Goal: Navigation & Orientation: Find specific page/section

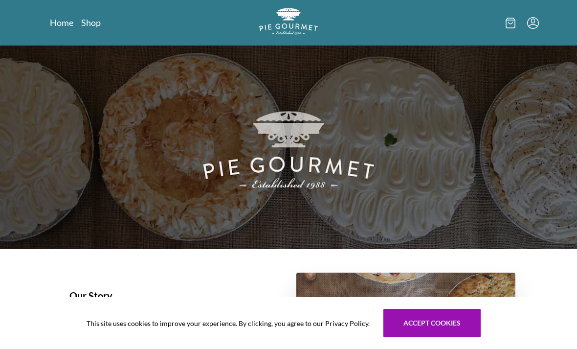
click at [62, 22] on link "Home" at bounding box center [61, 23] width 23 height 12
click at [91, 25] on link "Shop" at bounding box center [91, 23] width 20 height 12
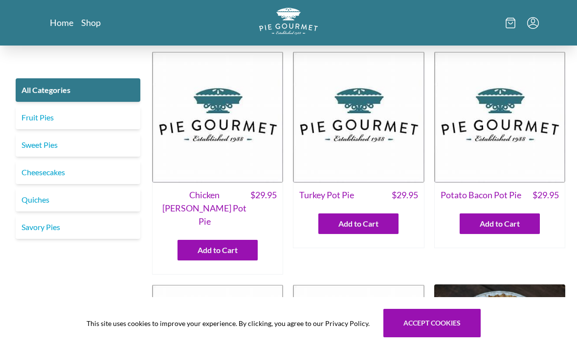
click at [63, 201] on link "Quiches" at bounding box center [78, 199] width 125 height 23
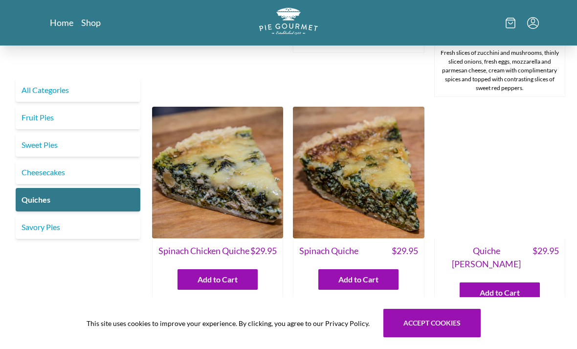
scroll to position [213, 0]
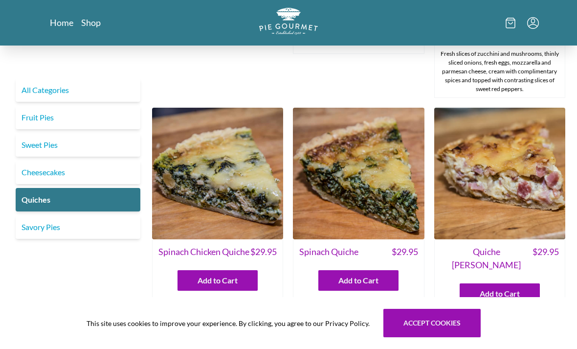
click at [56, 177] on link "Cheesecakes" at bounding box center [78, 171] width 125 height 23
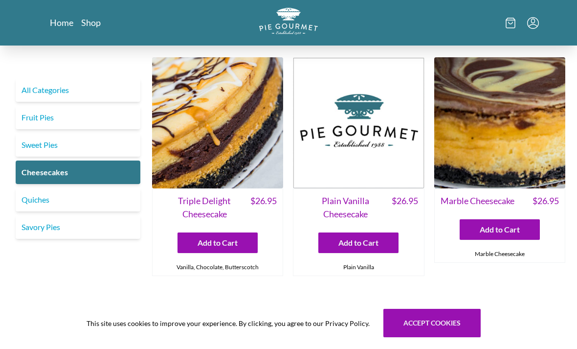
click at [53, 140] on link "Sweet Pies" at bounding box center [78, 144] width 125 height 23
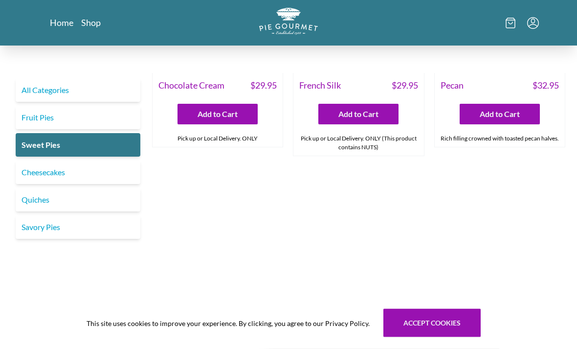
scroll to position [328, 0]
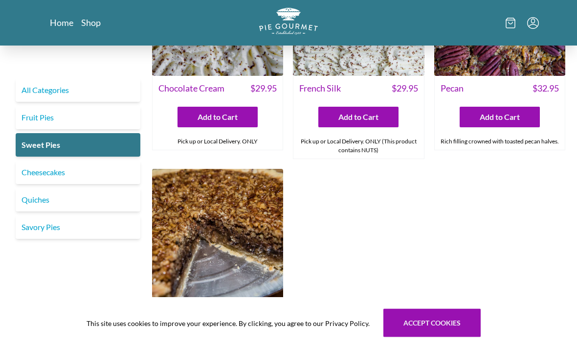
click at [56, 113] on link "Fruit Pies" at bounding box center [78, 117] width 125 height 23
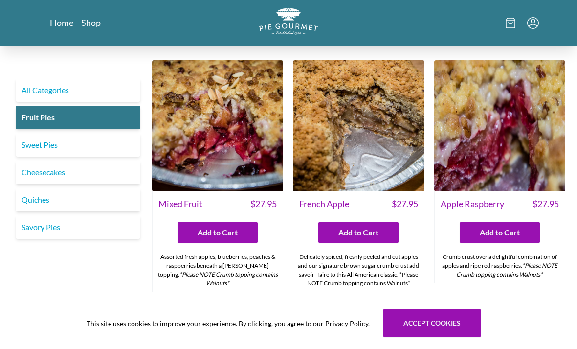
scroll to position [730, 0]
